Goal: Navigation & Orientation: Find specific page/section

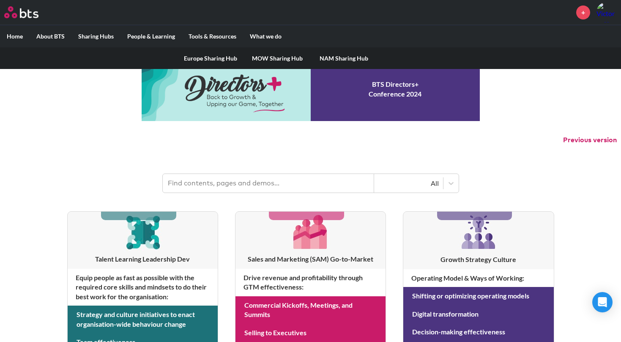
click at [266, 58] on link "MOW Sharing Hub" at bounding box center [277, 58] width 67 height 22
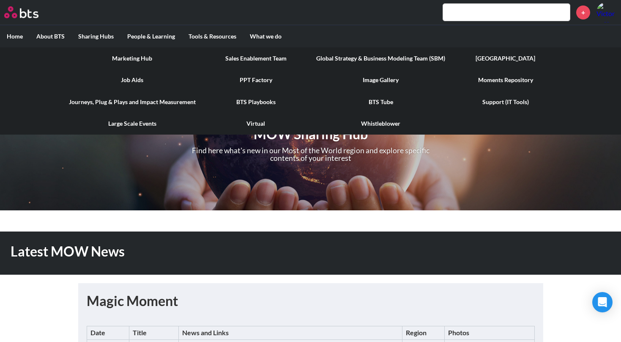
click at [498, 58] on link "[GEOGRAPHIC_DATA]" at bounding box center [505, 58] width 107 height 22
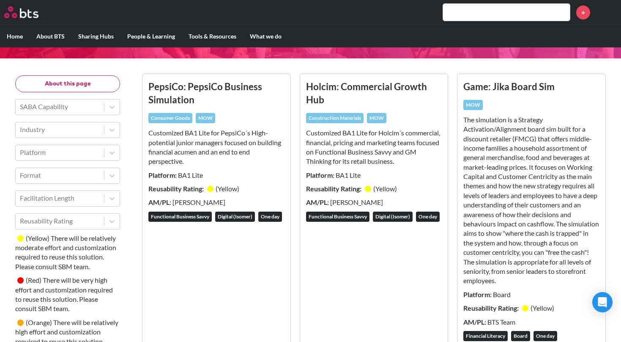
scroll to position [84, 0]
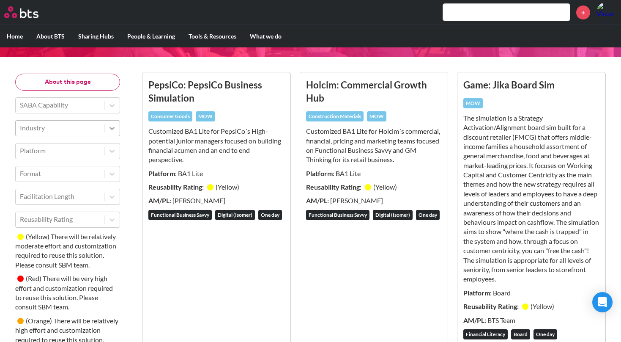
click at [113, 124] on icon at bounding box center [112, 128] width 8 height 8
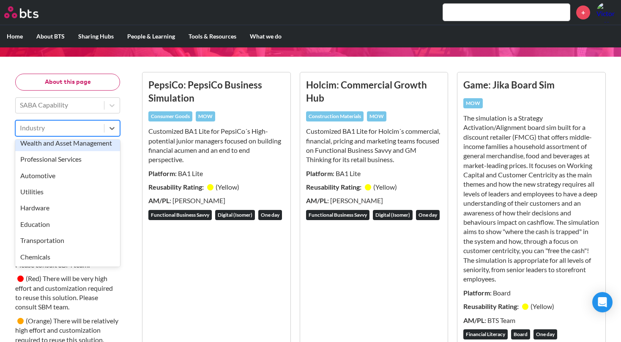
scroll to position [265, 0]
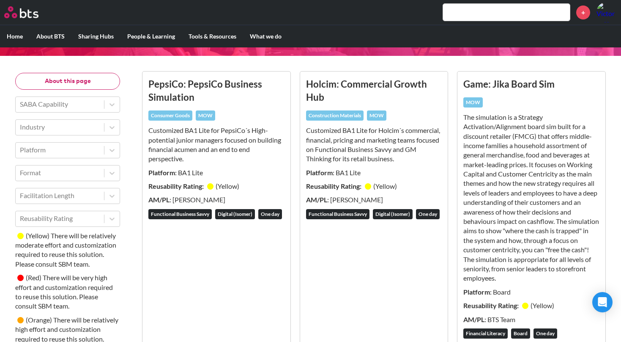
scroll to position [85, 0]
click at [110, 153] on icon at bounding box center [112, 150] width 8 height 8
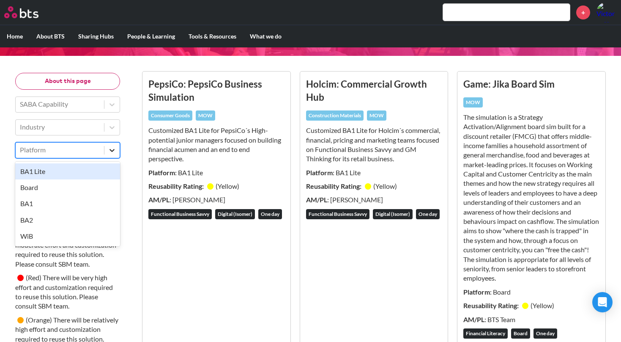
click at [110, 153] on icon at bounding box center [112, 150] width 8 height 8
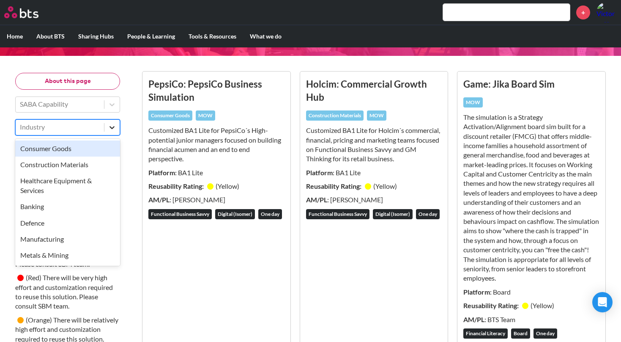
click at [114, 132] on div at bounding box center [111, 127] width 15 height 15
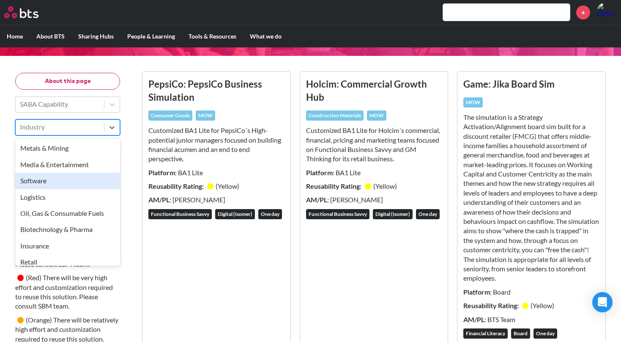
scroll to position [122, 0]
